Goal: Task Accomplishment & Management: Manage account settings

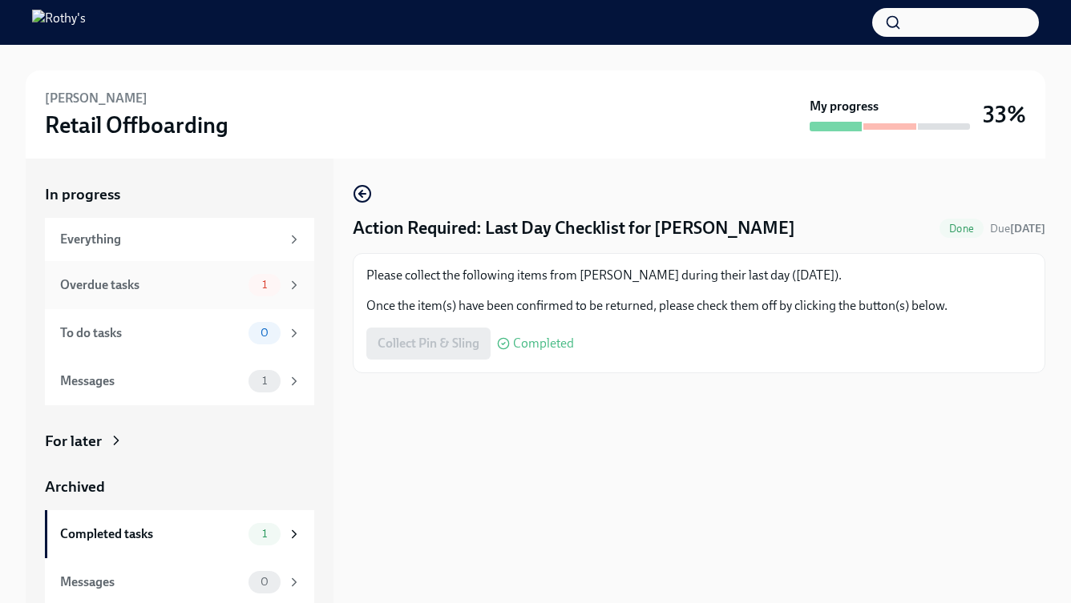
click at [253, 286] on span "1" at bounding box center [264, 285] width 24 height 12
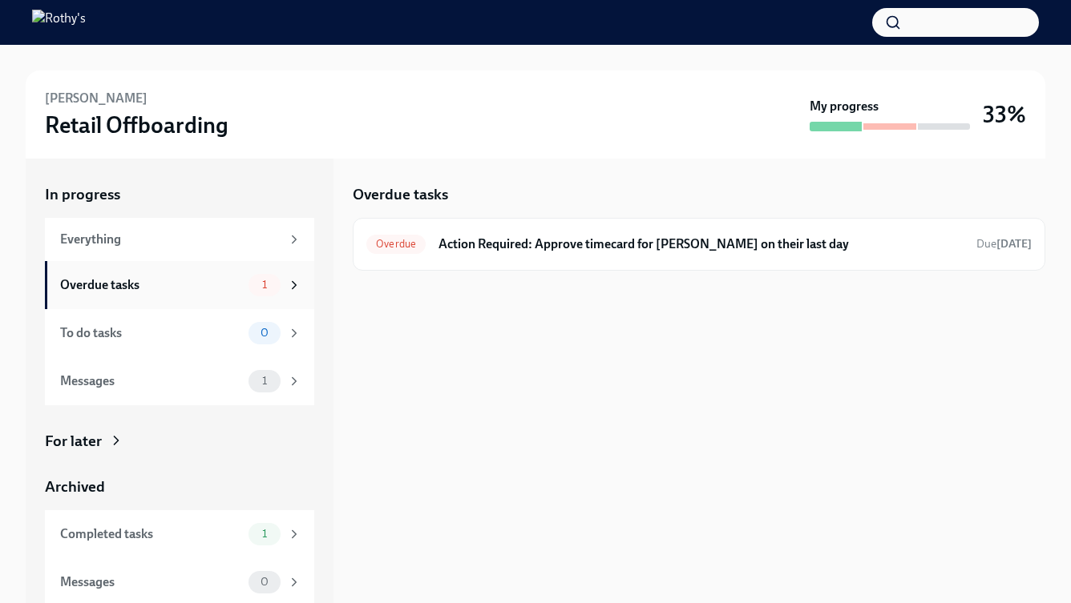
click at [287, 284] on icon at bounding box center [294, 285] width 14 height 14
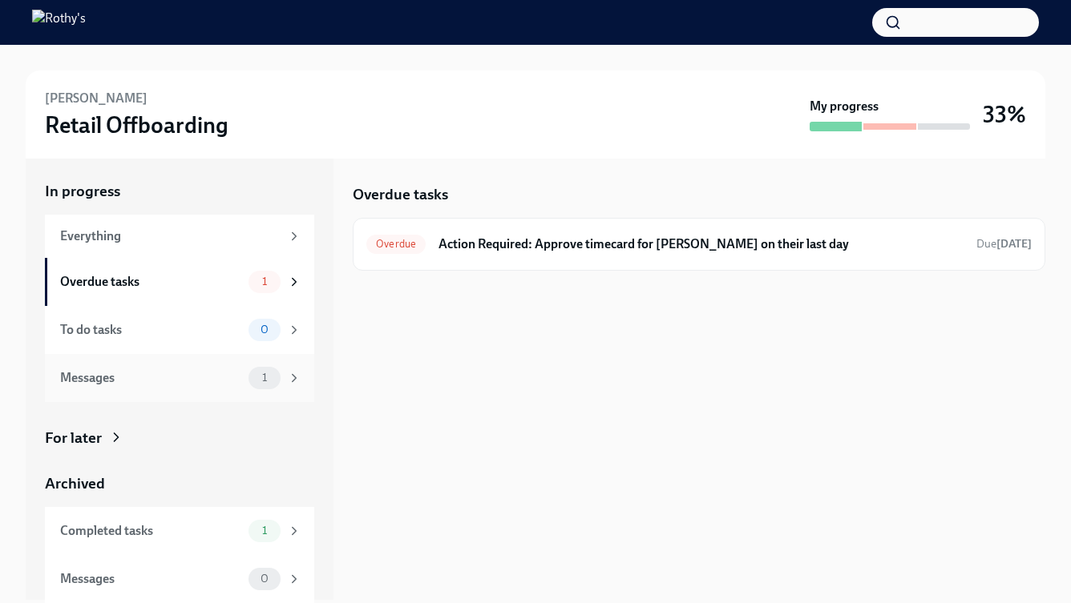
click at [251, 384] on div "1" at bounding box center [264, 378] width 32 height 22
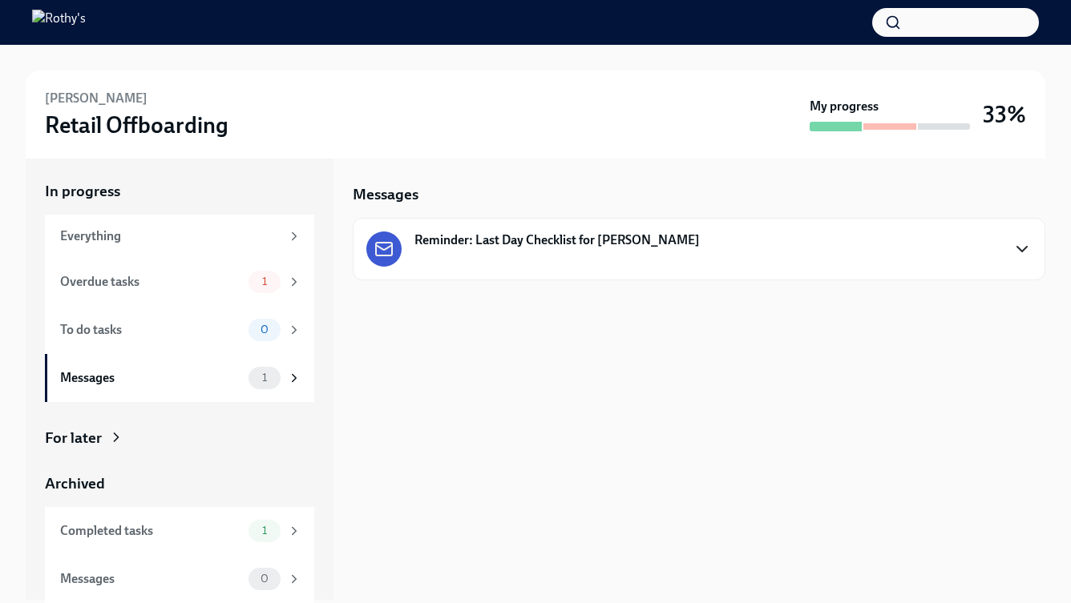
click at [1027, 244] on icon "button" at bounding box center [1021, 249] width 19 height 19
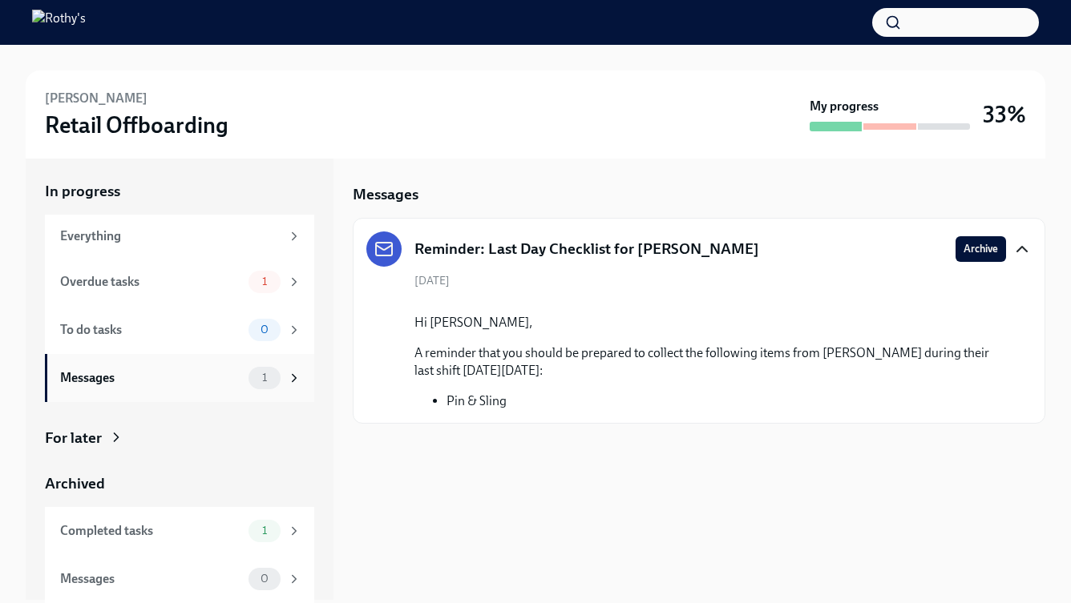
scroll to position [19, 0]
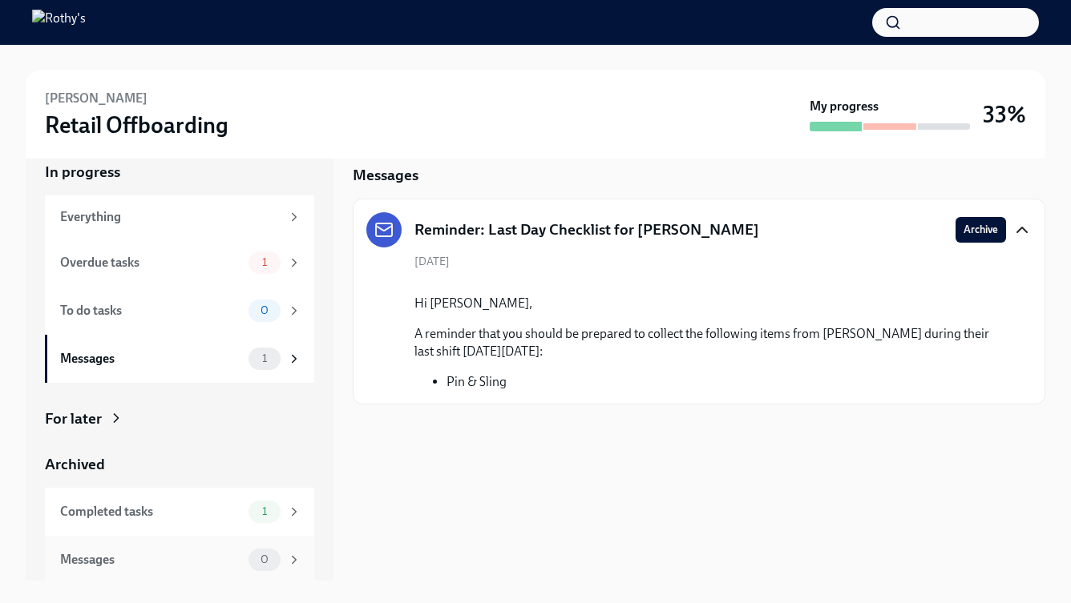
click at [251, 558] on span "0" at bounding box center [264, 560] width 27 height 12
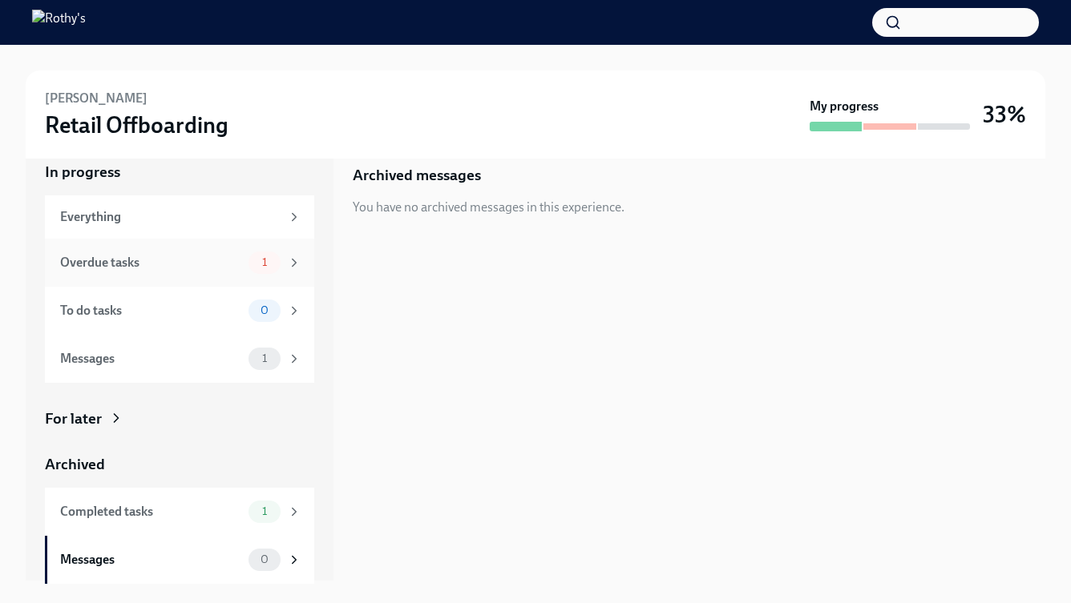
click at [254, 265] on span "1" at bounding box center [264, 262] width 24 height 12
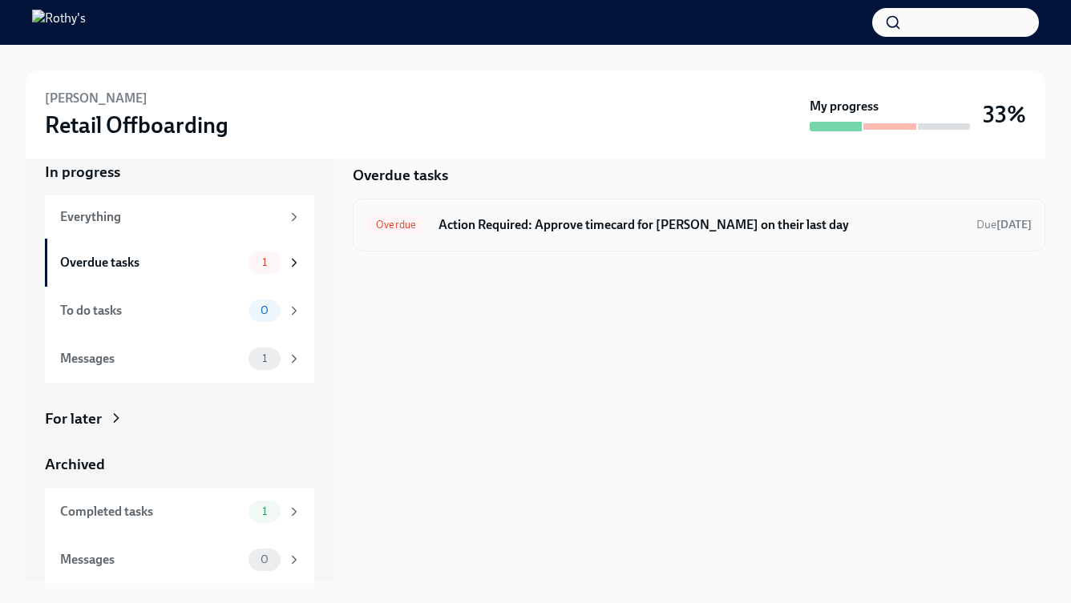
click at [384, 224] on span "Overdue" at bounding box center [395, 225] width 59 height 12
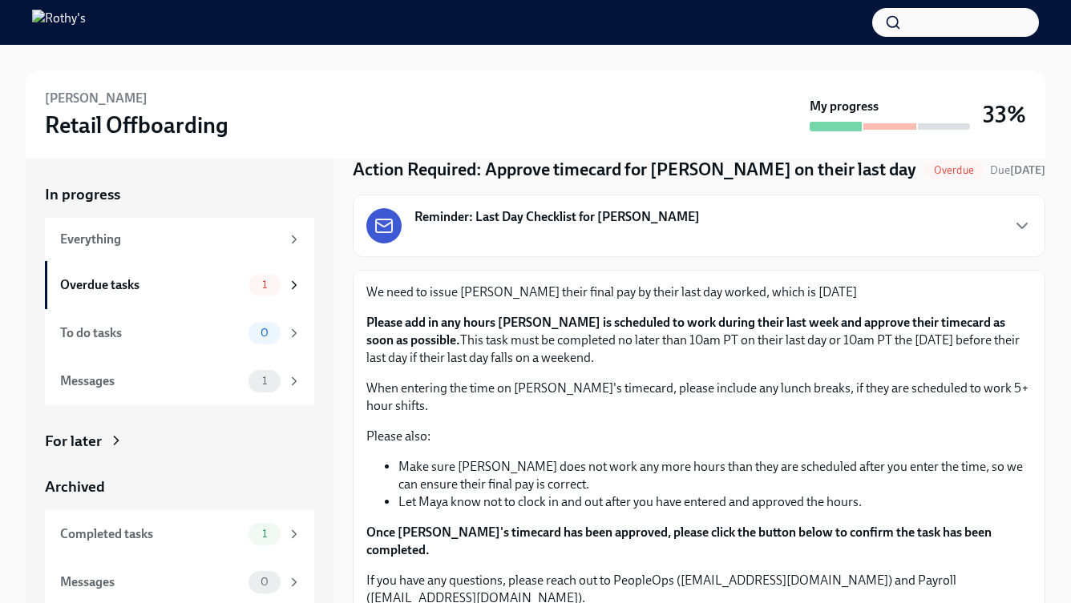
scroll to position [86, 0]
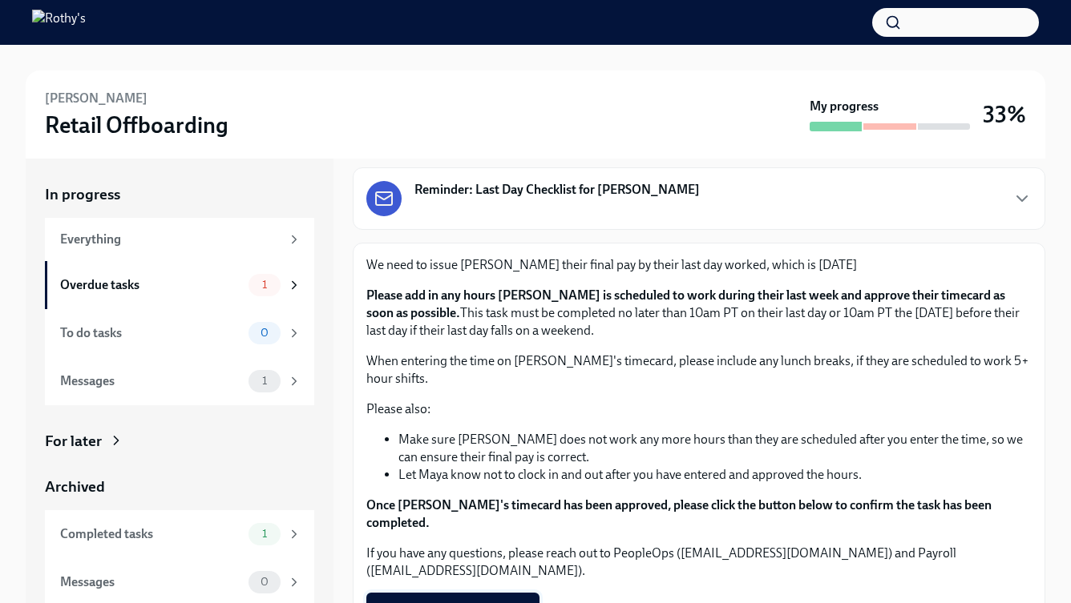
click at [462, 601] on span "Timecard Approved in ADP" at bounding box center [452, 609] width 151 height 16
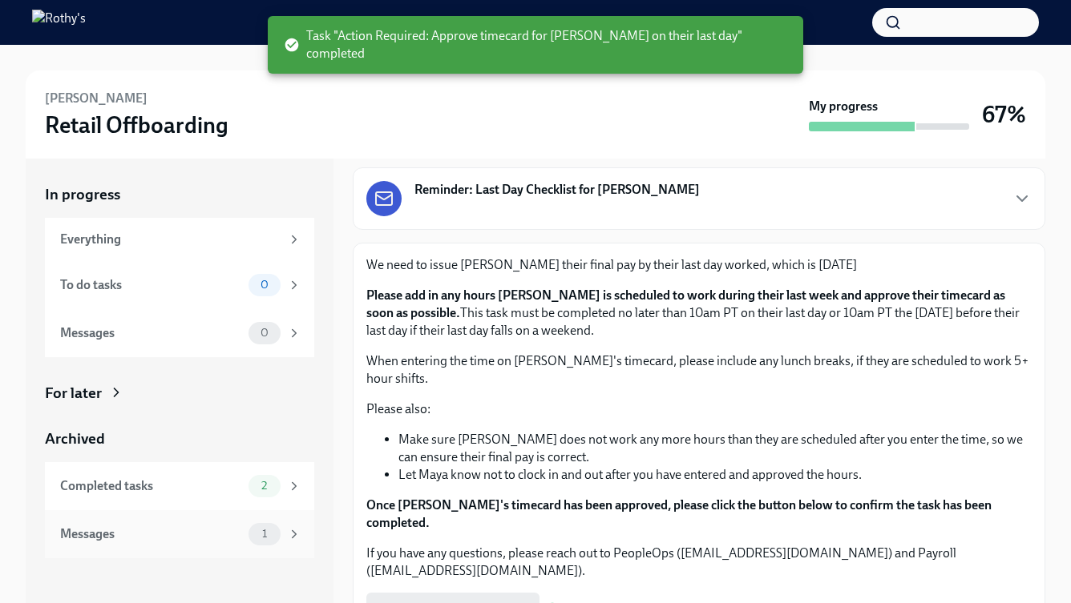
click at [268, 534] on span "1" at bounding box center [264, 534] width 24 height 12
